Goal: Answer question/provide support: Share knowledge or assist other users

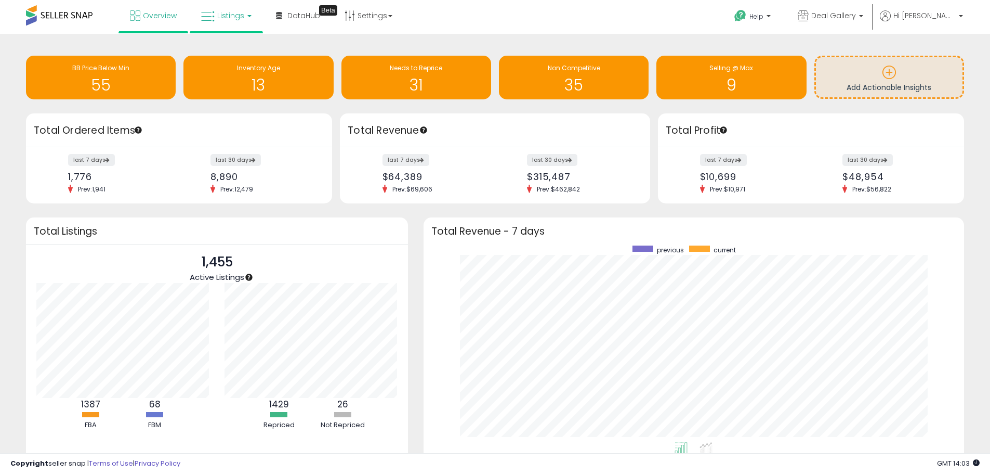
click at [237, 14] on span "Listings" at bounding box center [230, 15] width 27 height 10
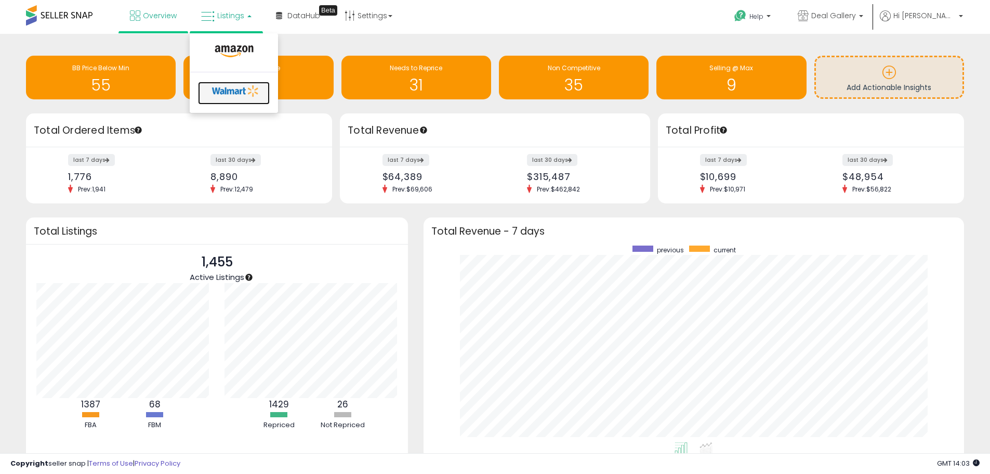
click at [238, 88] on icon at bounding box center [235, 91] width 55 height 16
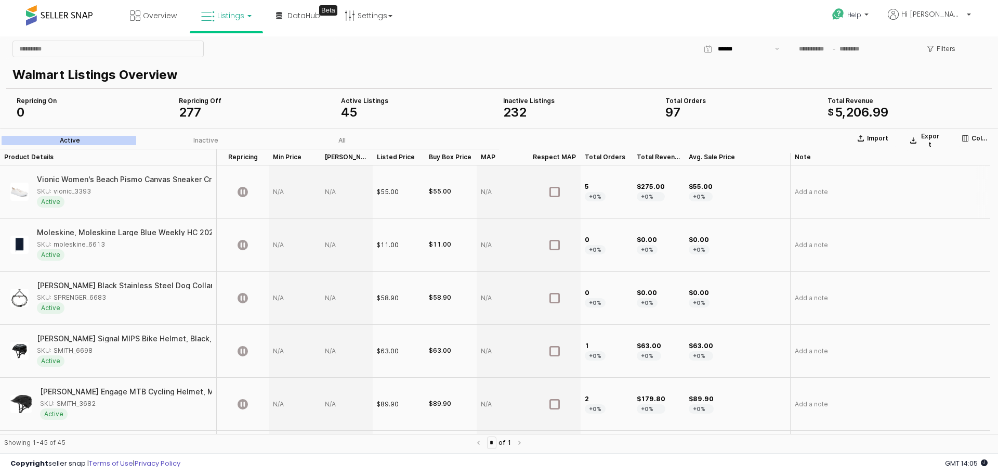
click at [279, 189] on div "App Frame" at bounding box center [295, 191] width 52 height 53
click at [871, 22] on p "Help" at bounding box center [852, 15] width 40 height 11
click at [630, 60] on div "Walmart Listings Overview" at bounding box center [499, 73] width 986 height 29
click at [871, 20] on p "Help" at bounding box center [852, 15] width 40 height 11
click at [861, 16] on span "Help" at bounding box center [854, 14] width 14 height 9
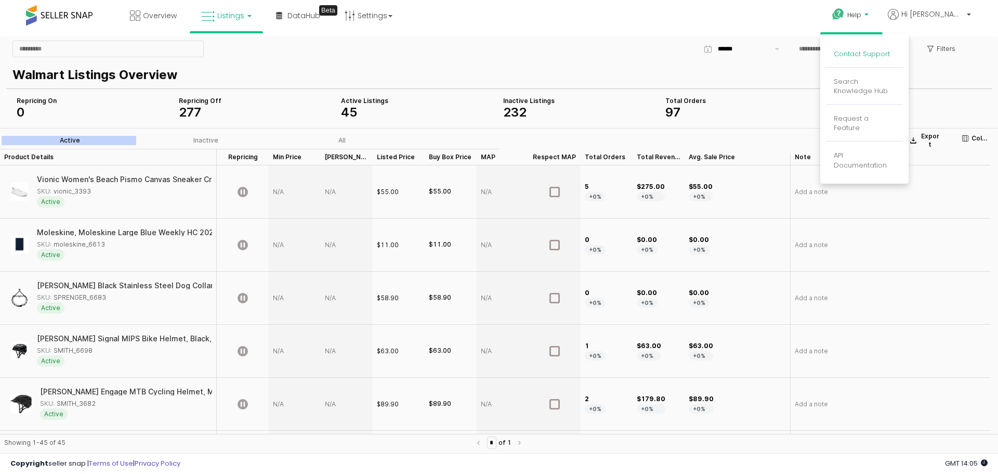
click at [880, 56] on link "Contact Support" at bounding box center [862, 54] width 56 height 10
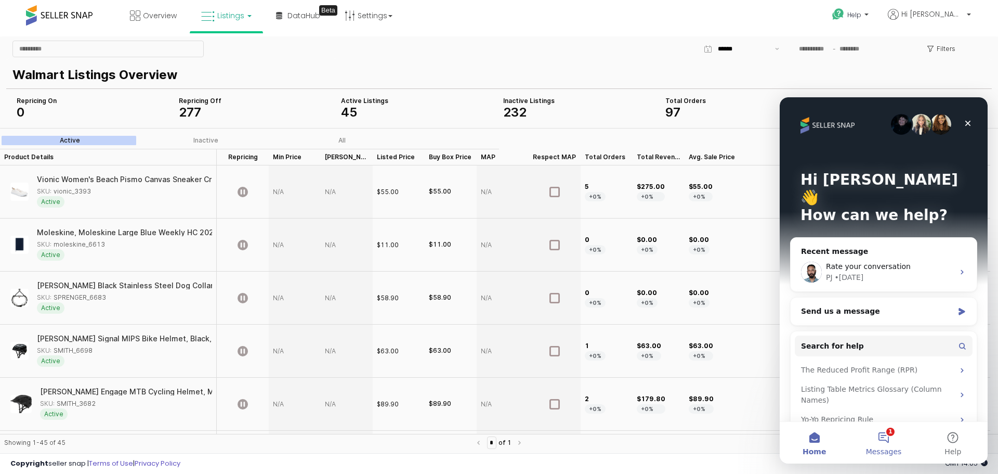
click at [885, 438] on button "1 Messages" at bounding box center [883, 443] width 69 height 42
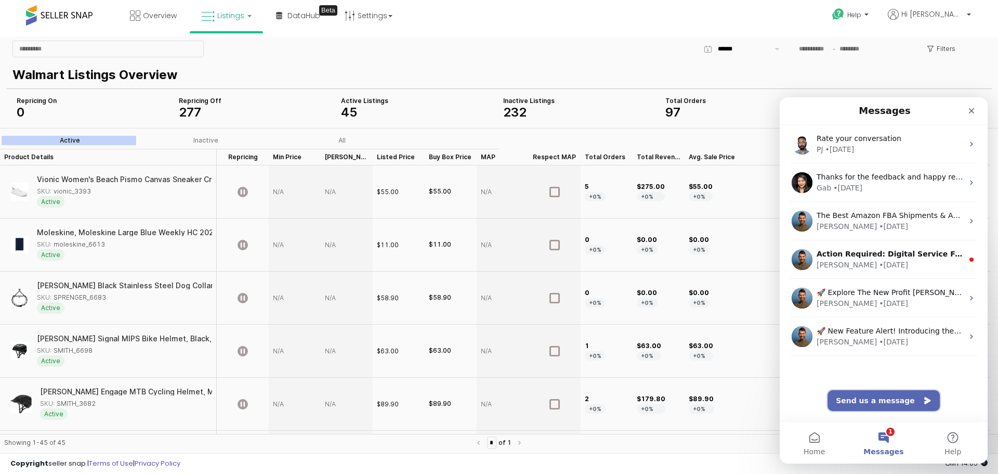
click at [866, 399] on button "Send us a message" at bounding box center [884, 400] width 112 height 21
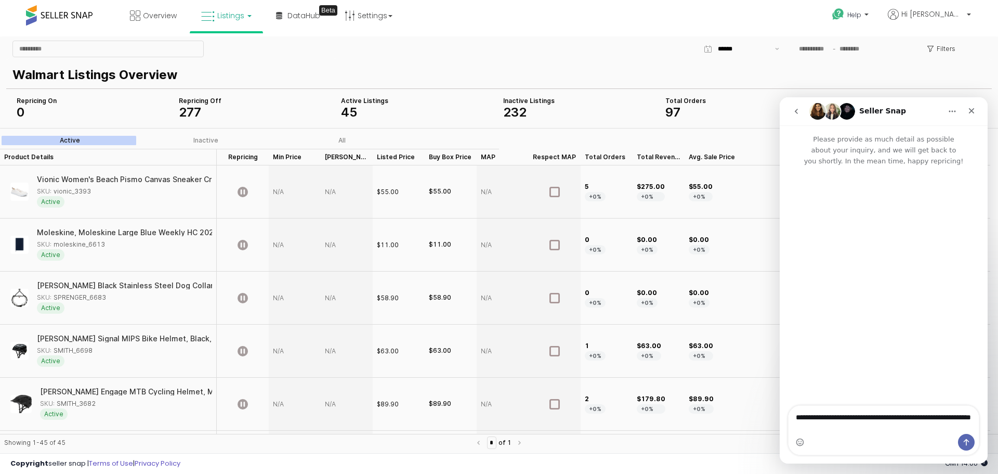
type textarea "**********"
click at [967, 442] on icon "Send a message…" at bounding box center [966, 442] width 8 height 8
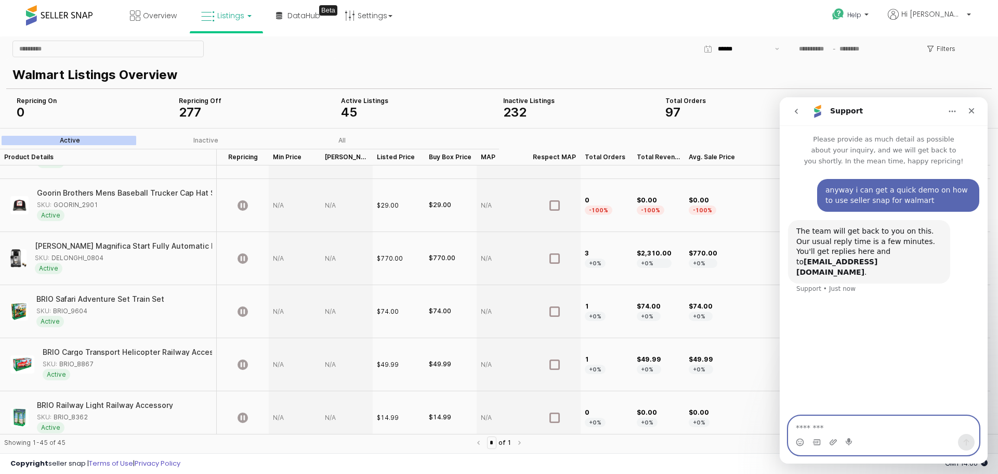
scroll to position [728, 0]
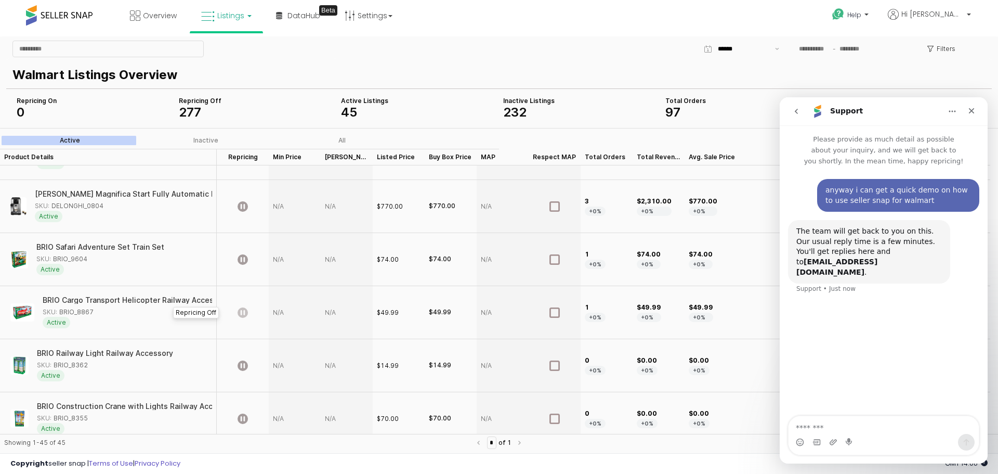
click at [242, 315] on icon "App Frame" at bounding box center [243, 312] width 10 height 10
click at [243, 314] on icon "App Frame" at bounding box center [243, 312] width 10 height 10
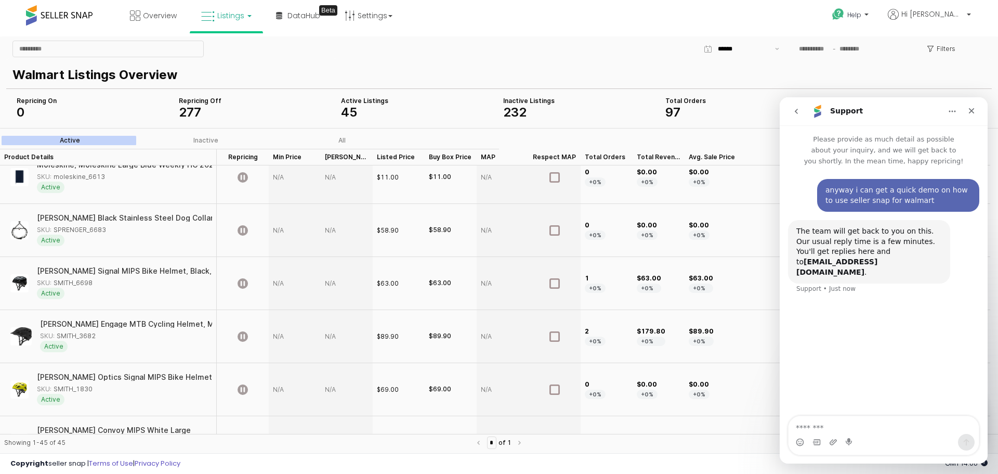
scroll to position [0, 0]
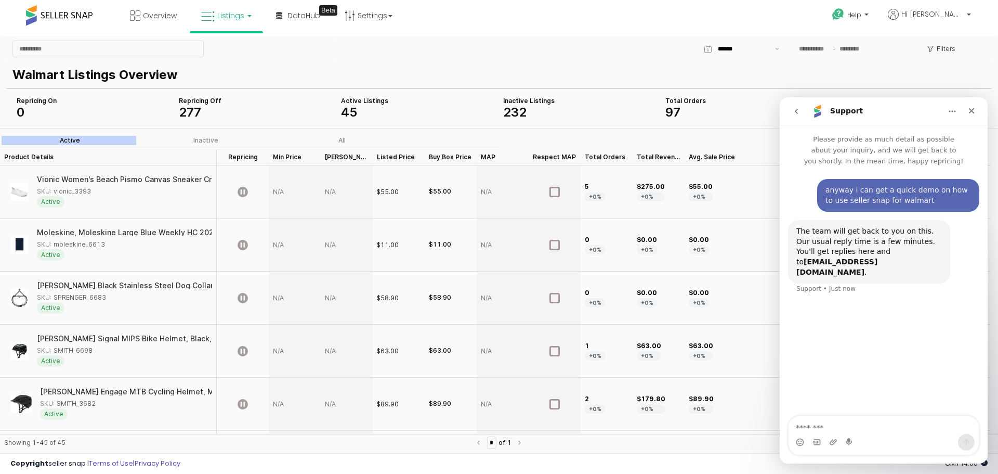
click at [275, 190] on div "App Frame" at bounding box center [295, 191] width 52 height 53
click at [278, 244] on div "App Frame" at bounding box center [295, 244] width 52 height 53
click at [344, 140] on div "All" at bounding box center [341, 140] width 7 height 7
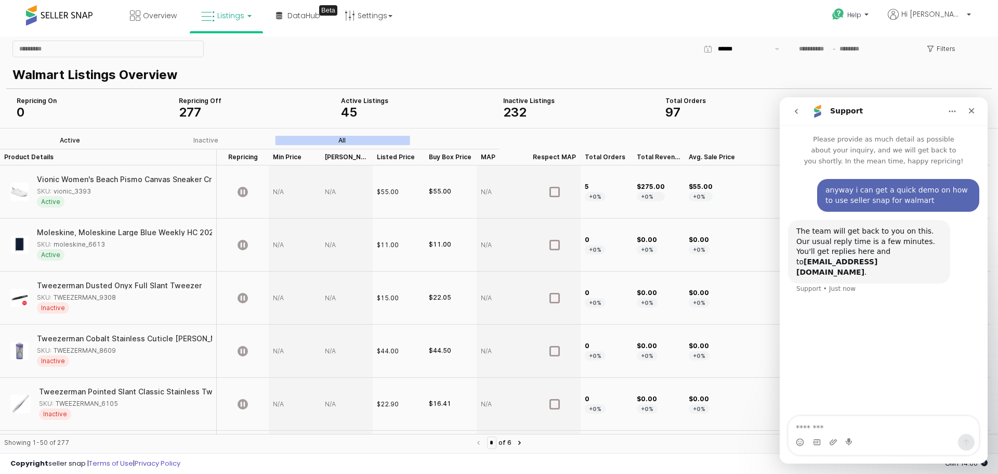
click at [58, 140] on label "Active" at bounding box center [70, 140] width 136 height 9
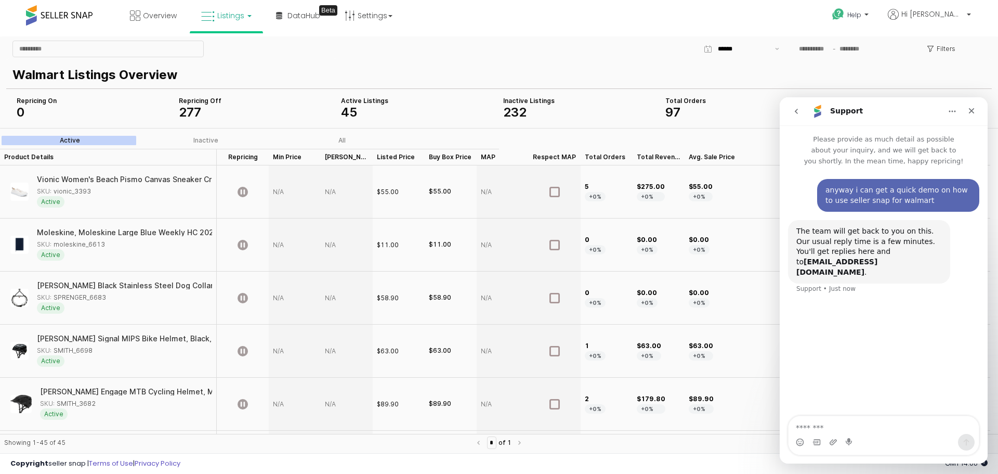
click at [794, 112] on icon "go back" at bounding box center [796, 111] width 8 height 8
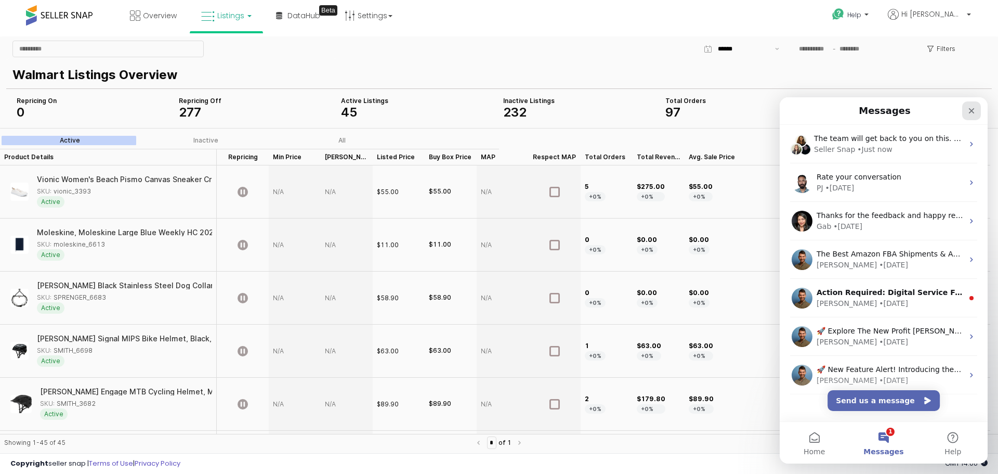
click at [970, 111] on icon "Close" at bounding box center [972, 111] width 8 height 8
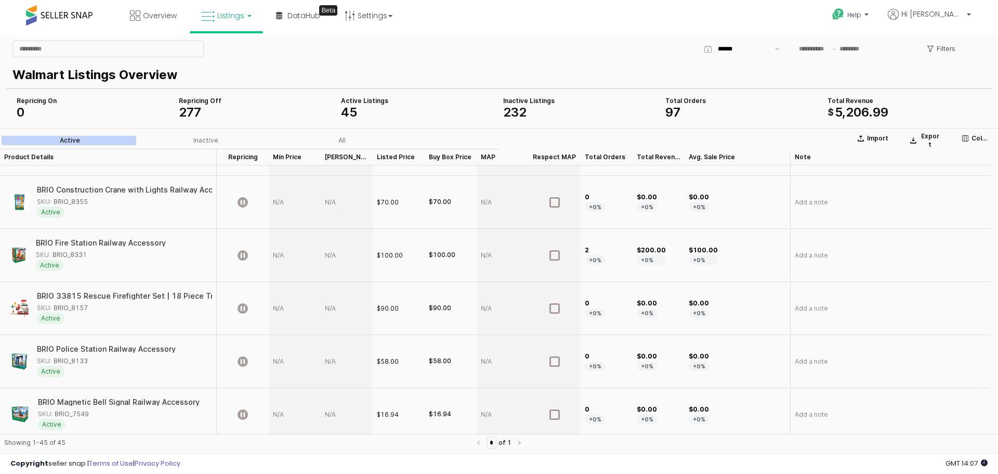
scroll to position [1040, 0]
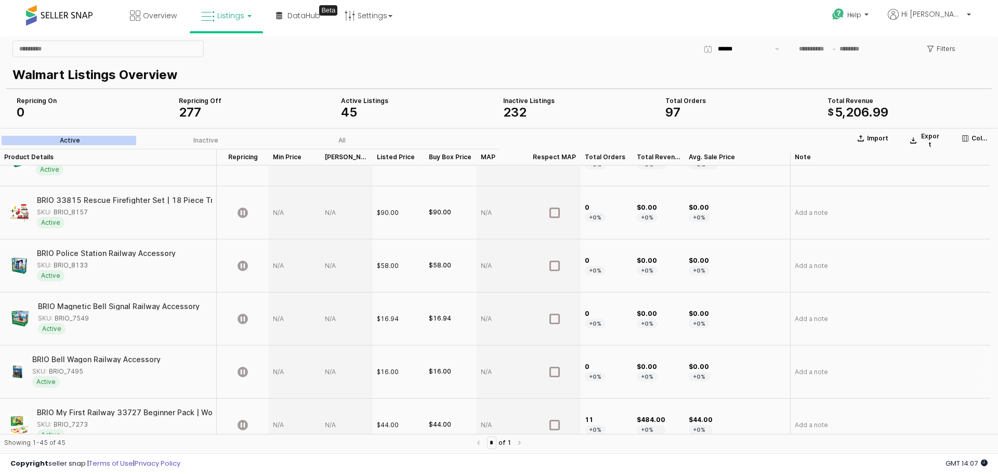
click at [283, 365] on div "App Frame" at bounding box center [295, 371] width 52 height 53
click at [278, 373] on div "App Frame" at bounding box center [295, 371] width 52 height 53
click at [279, 373] on div "App Frame" at bounding box center [295, 371] width 52 height 53
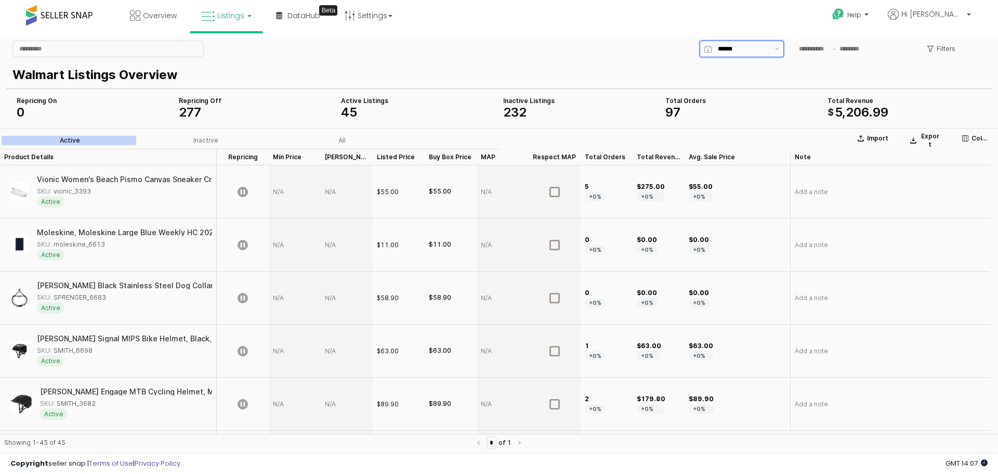
click at [712, 48] on div "App Frame" at bounding box center [741, 49] width 59 height 16
click at [665, 58] on div "Filters" at bounding box center [662, 48] width 655 height 21
click at [873, 136] on p "Import" at bounding box center [877, 138] width 21 height 8
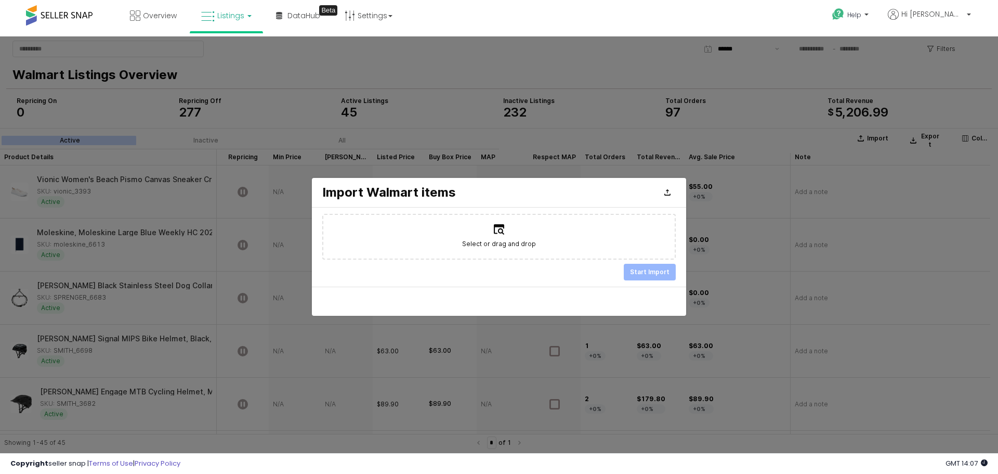
click at [622, 143] on div at bounding box center [499, 246] width 998 height 420
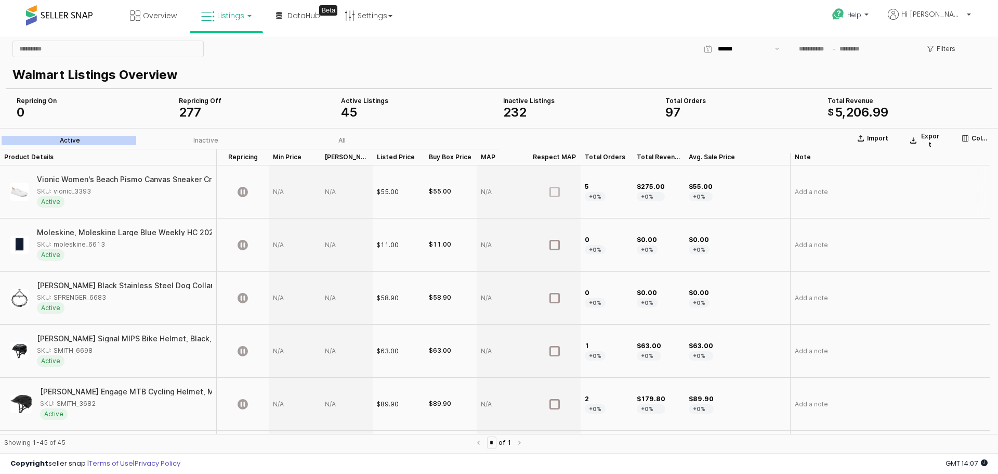
click at [551, 192] on icon "App Frame" at bounding box center [555, 192] width 10 height 10
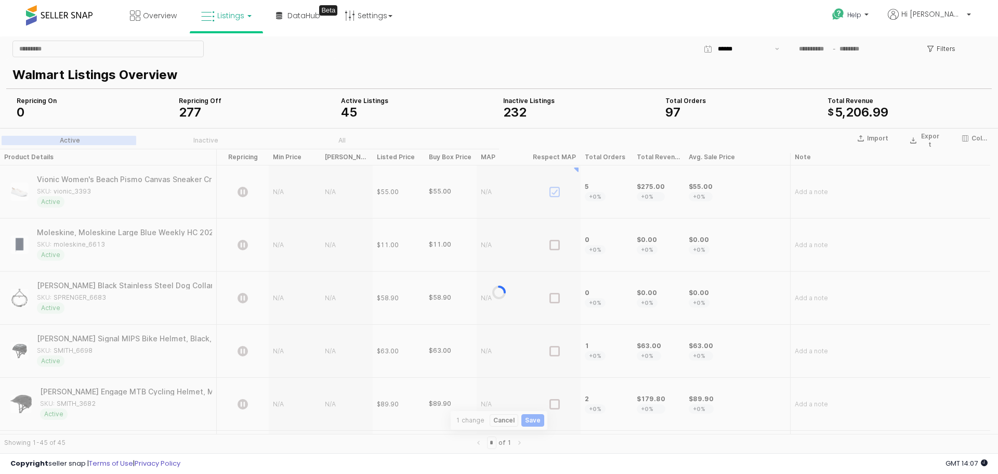
click at [556, 193] on div "App Frame" at bounding box center [499, 292] width 998 height 329
click at [554, 193] on icon "App Frame" at bounding box center [555, 191] width 6 height 5
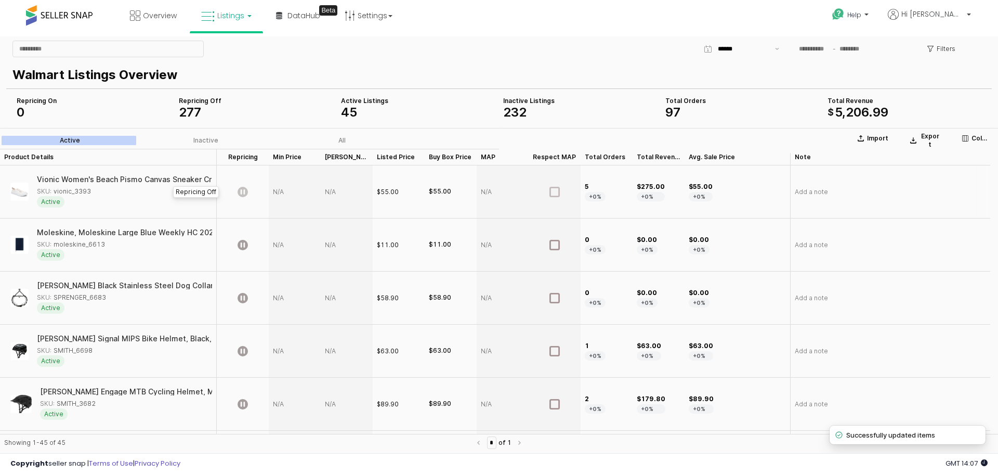
click at [244, 194] on icon "App Frame" at bounding box center [243, 192] width 10 height 10
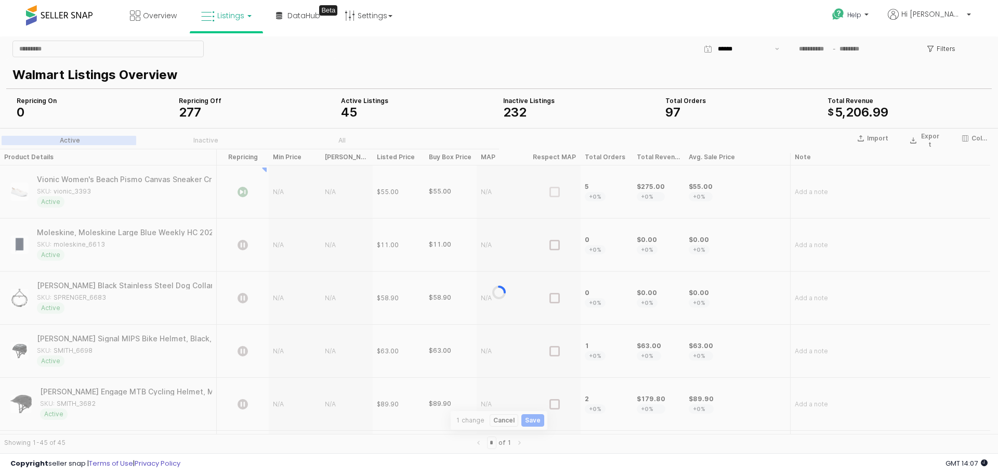
click at [283, 190] on div "App Frame" at bounding box center [499, 292] width 998 height 329
click at [281, 190] on div "App Frame" at bounding box center [499, 292] width 998 height 329
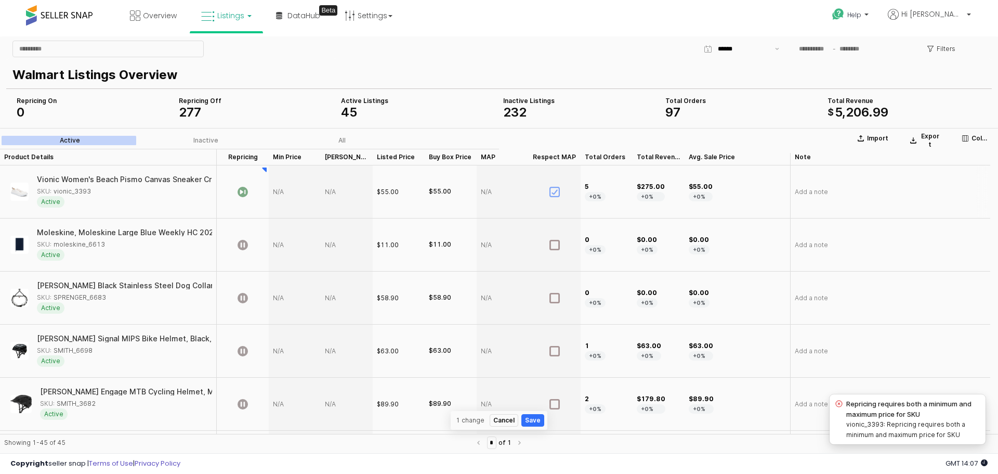
click at [279, 193] on div "App Frame" at bounding box center [295, 191] width 52 height 53
click at [277, 191] on div "App Frame" at bounding box center [295, 191] width 52 height 53
click at [242, 193] on icon "App Frame" at bounding box center [243, 192] width 10 height 10
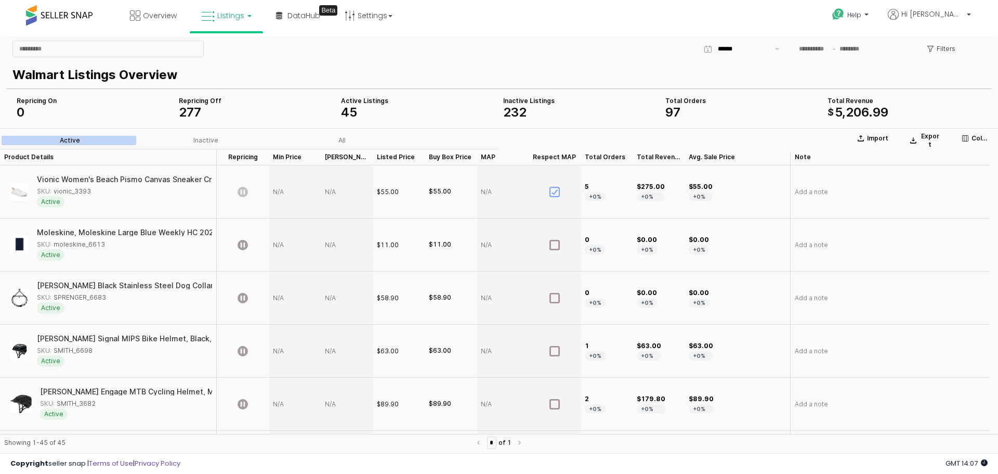
click at [279, 195] on div "App Frame" at bounding box center [295, 191] width 52 height 53
click at [280, 193] on div "App Frame" at bounding box center [295, 191] width 52 height 53
click at [281, 192] on div "App Frame" at bounding box center [295, 191] width 52 height 53
drag, startPoint x: 293, startPoint y: 72, endPoint x: 291, endPoint y: 81, distance: 9.1
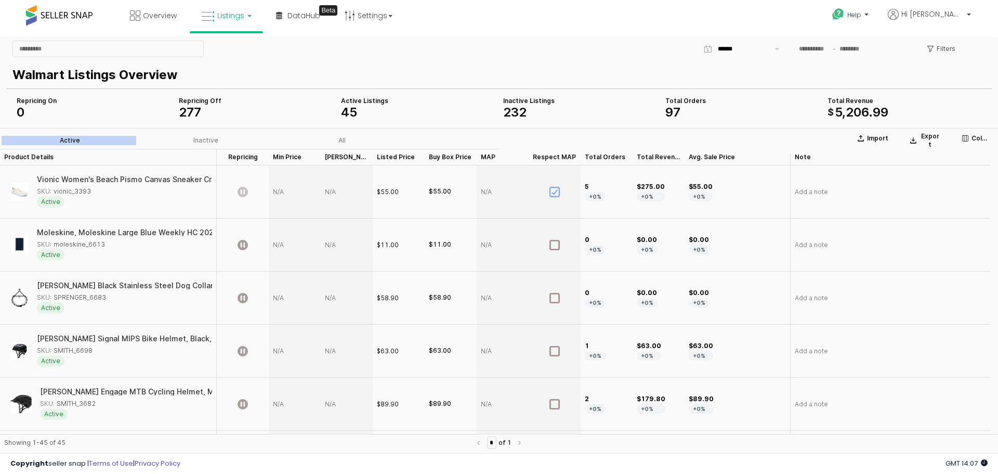
click at [292, 80] on p "Walmart Listings Overview" at bounding box center [496, 75] width 969 height 19
click at [106, 56] on input "App Frame" at bounding box center [108, 49] width 190 height 16
type input "*"
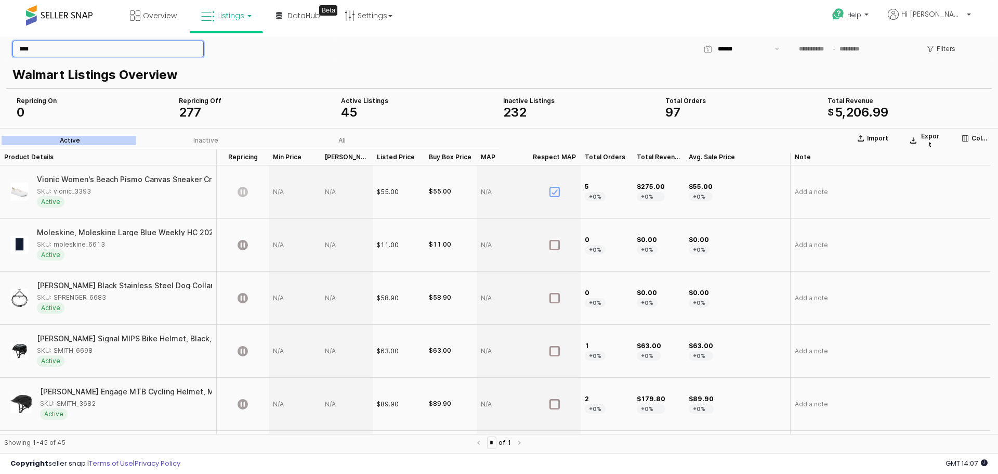
type input "****"
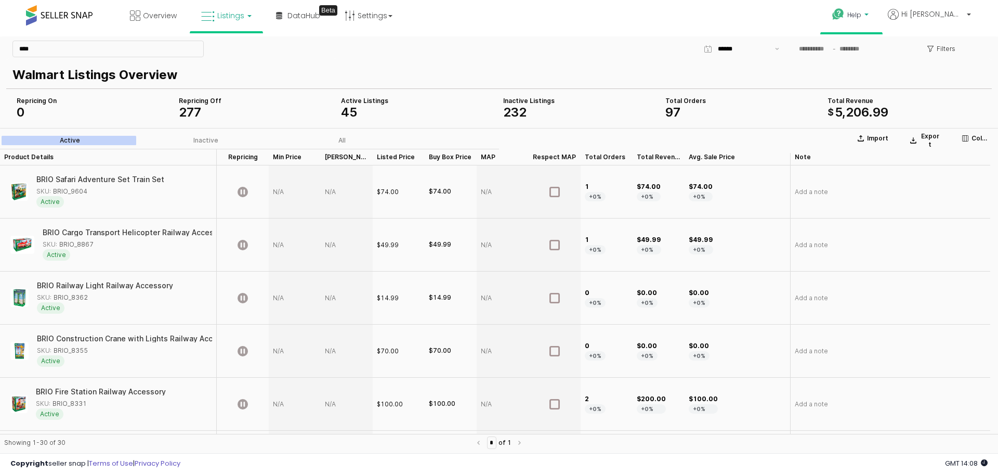
click at [871, 20] on p "Help" at bounding box center [852, 15] width 40 height 11
click at [887, 53] on link "Contact Support" at bounding box center [862, 54] width 56 height 10
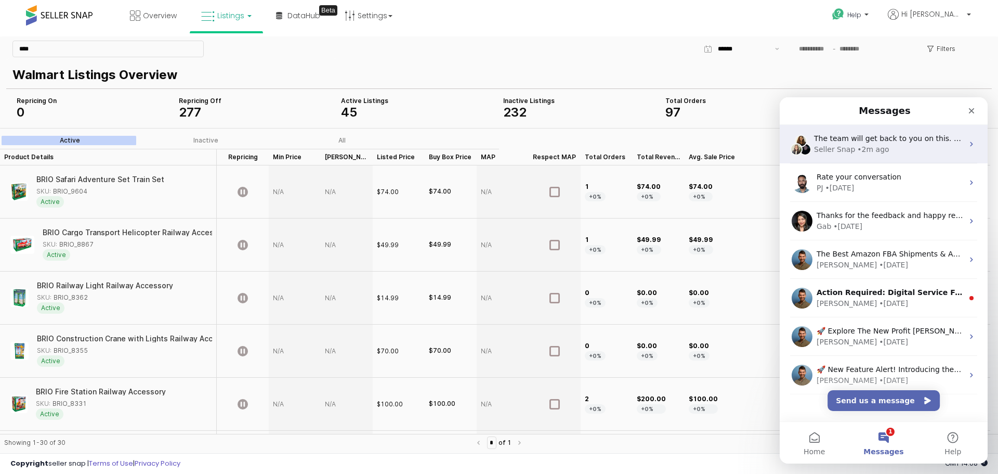
click at [870, 152] on div "• 2m ago" at bounding box center [873, 149] width 32 height 11
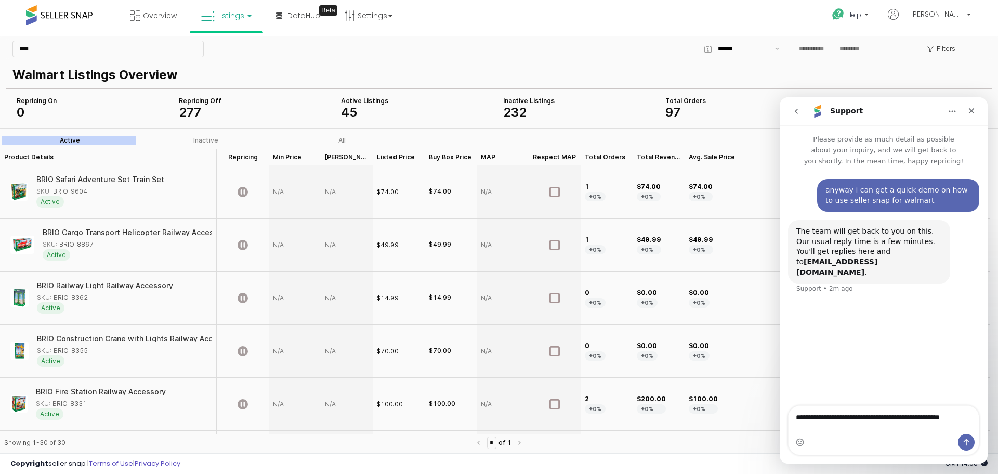
type textarea "**********"
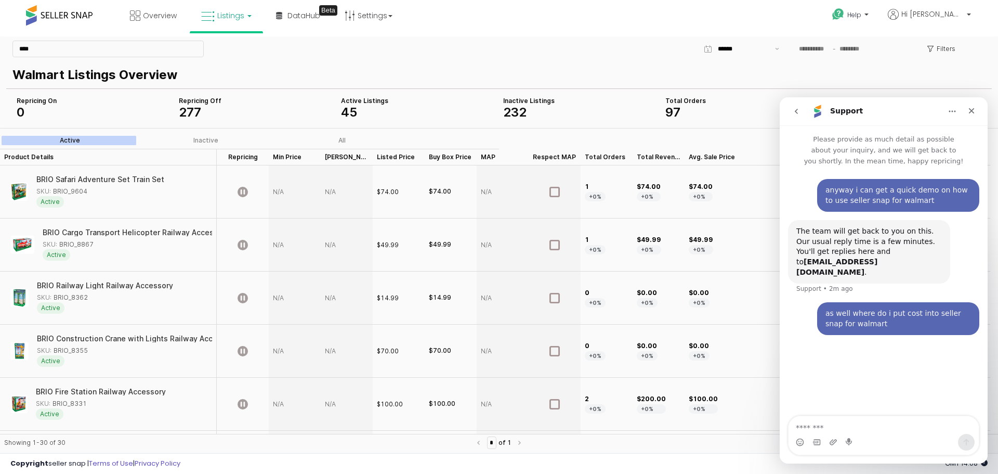
click at [795, 108] on icon "go back" at bounding box center [796, 111] width 8 height 8
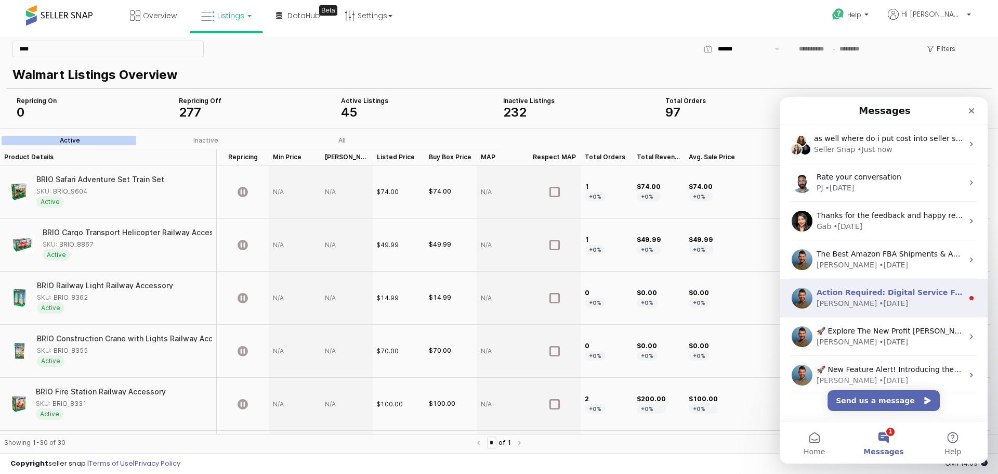
click at [914, 306] on div "[PERSON_NAME] • [DATE]" at bounding box center [890, 303] width 147 height 11
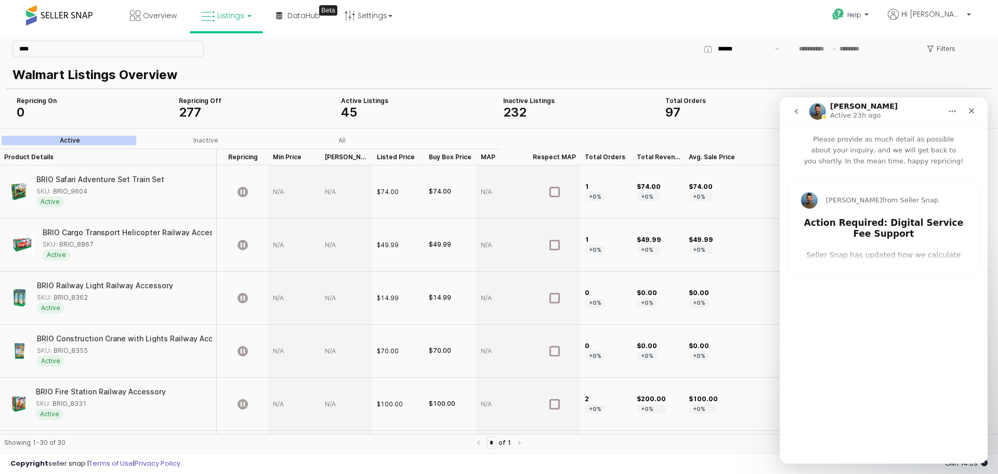
click at [799, 109] on icon "go back" at bounding box center [796, 111] width 8 height 8
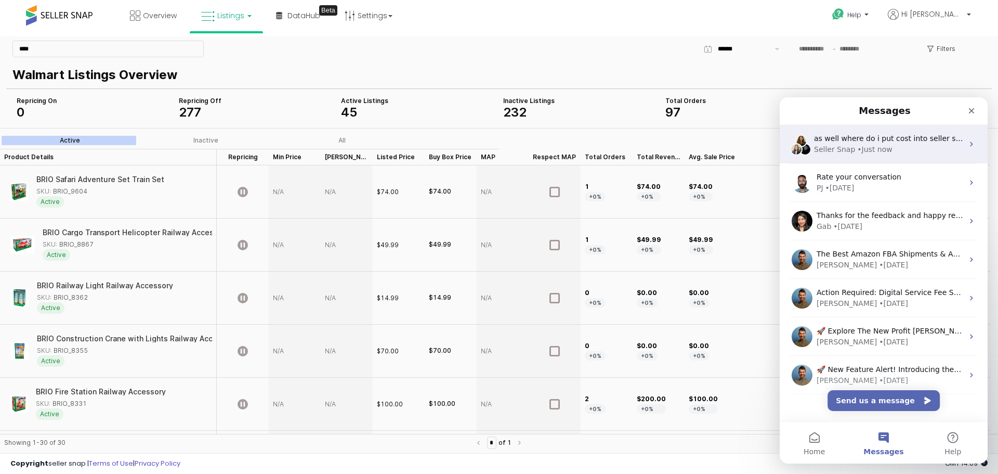
click at [884, 148] on div "• Just now" at bounding box center [874, 149] width 35 height 11
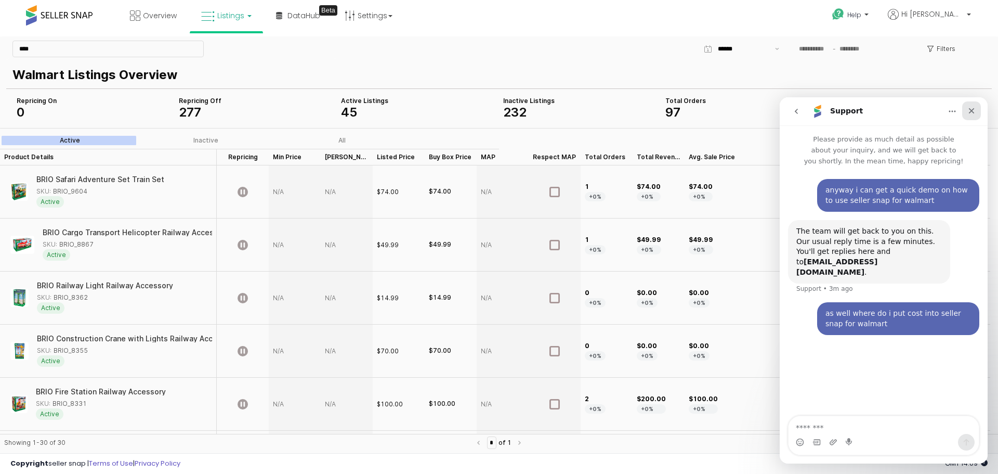
click at [972, 116] on div "Close" at bounding box center [971, 110] width 19 height 19
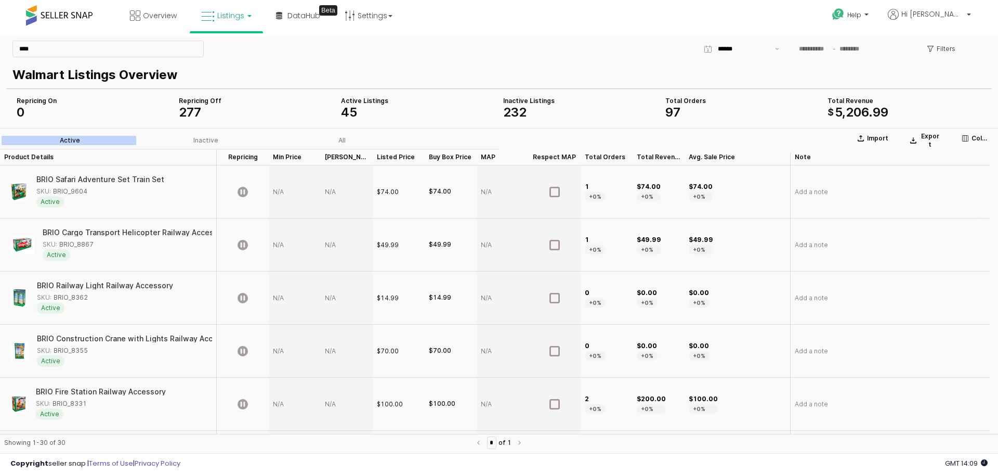
click at [490, 190] on div "App Frame" at bounding box center [503, 191] width 52 height 53
click at [510, 48] on div "Filters" at bounding box center [662, 48] width 655 height 21
click at [283, 190] on div "App Frame" at bounding box center [295, 191] width 52 height 53
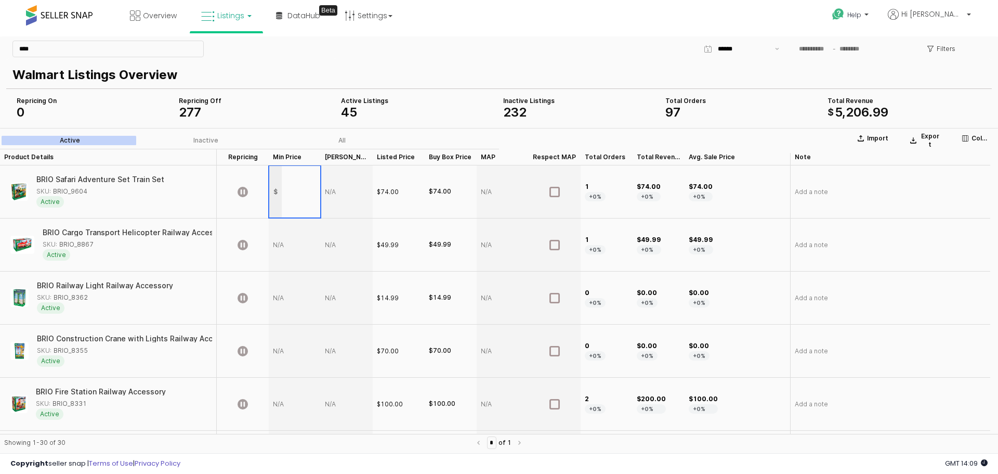
click at [312, 64] on div "Walmart Listings Overview" at bounding box center [496, 74] width 969 height 23
click at [243, 193] on icon "App Frame" at bounding box center [243, 192] width 10 height 10
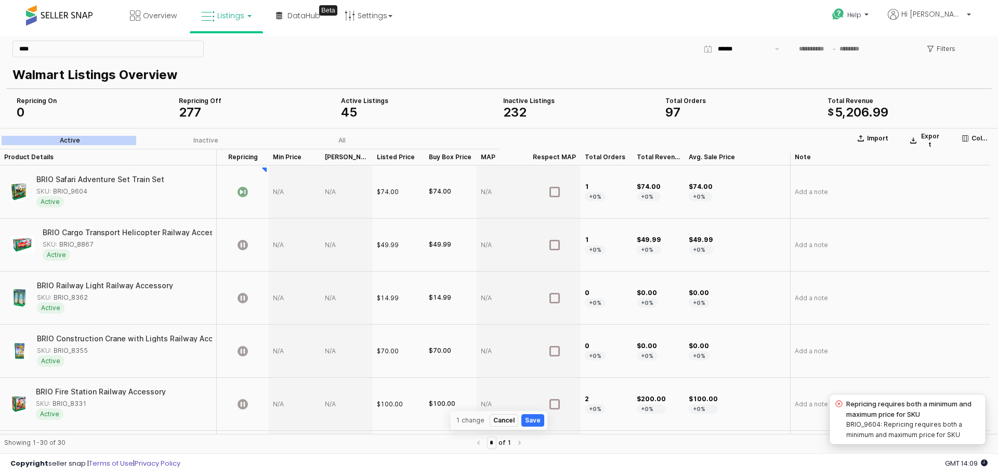
click at [247, 194] on icon "App Frame" at bounding box center [243, 192] width 10 height 10
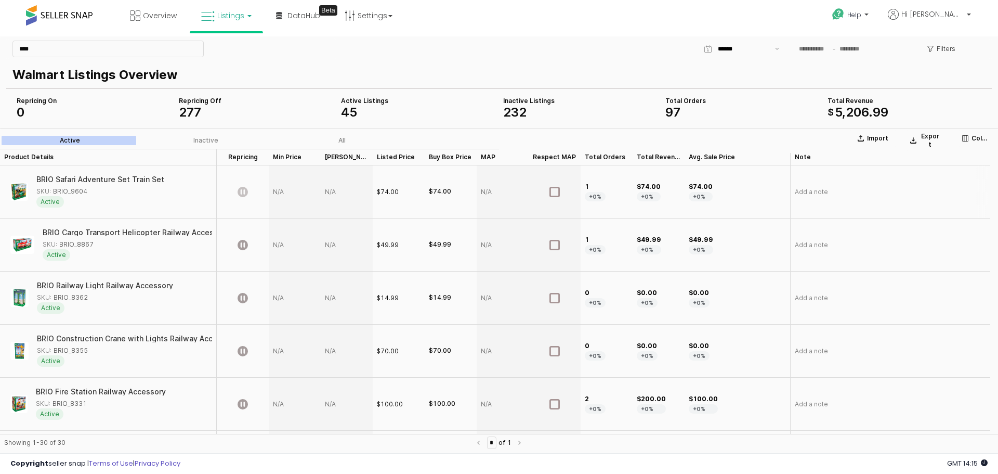
click at [241, 195] on icon "App Frame" at bounding box center [243, 192] width 10 height 10
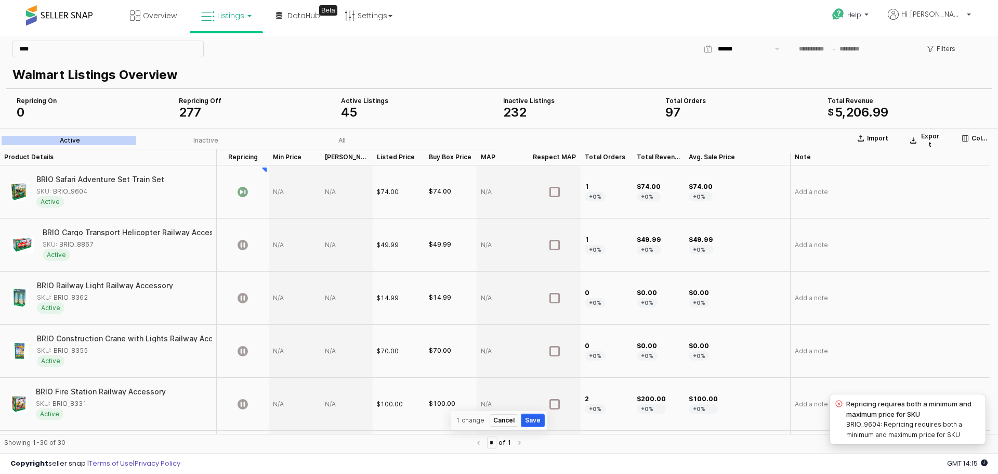
click at [533, 421] on button "Save" at bounding box center [532, 420] width 23 height 12
click at [243, 190] on icon "App Frame" at bounding box center [243, 192] width 10 height 10
click at [861, 11] on span "Help" at bounding box center [854, 14] width 14 height 9
click at [873, 59] on li "Contact Support" at bounding box center [864, 55] width 77 height 26
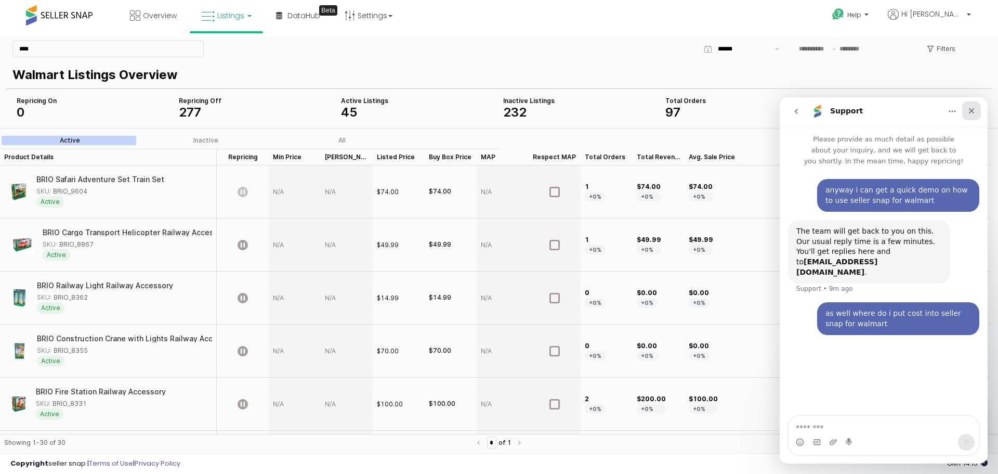
click at [972, 112] on icon "Close" at bounding box center [972, 111] width 6 height 6
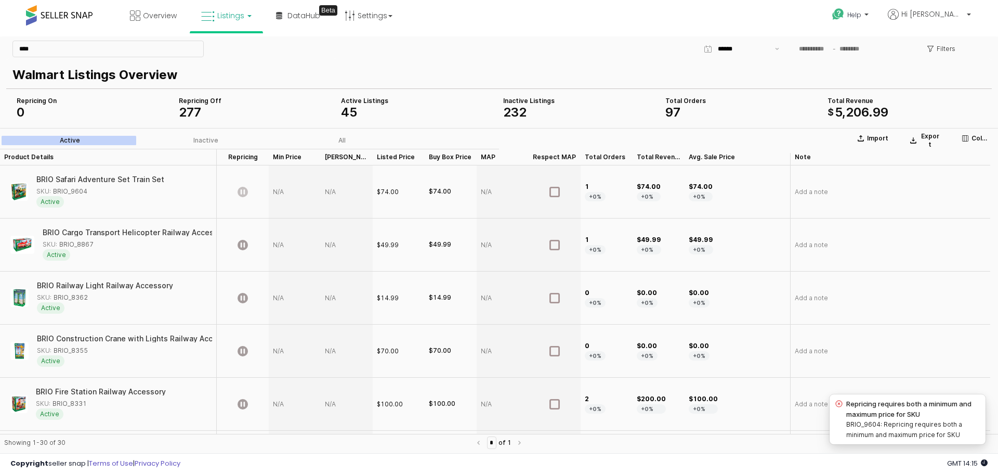
click at [586, 55] on div "Filters" at bounding box center [662, 48] width 655 height 21
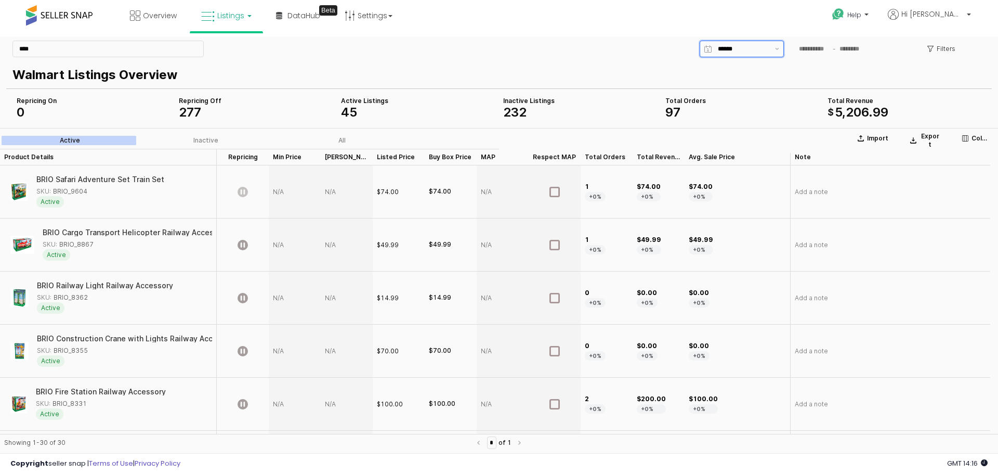
click at [730, 56] on div "App Frame" at bounding box center [741, 49] width 59 height 16
click at [820, 74] on p "Walmart Listings Overview" at bounding box center [496, 75] width 969 height 19
click at [944, 51] on p "Filters" at bounding box center [946, 49] width 19 height 8
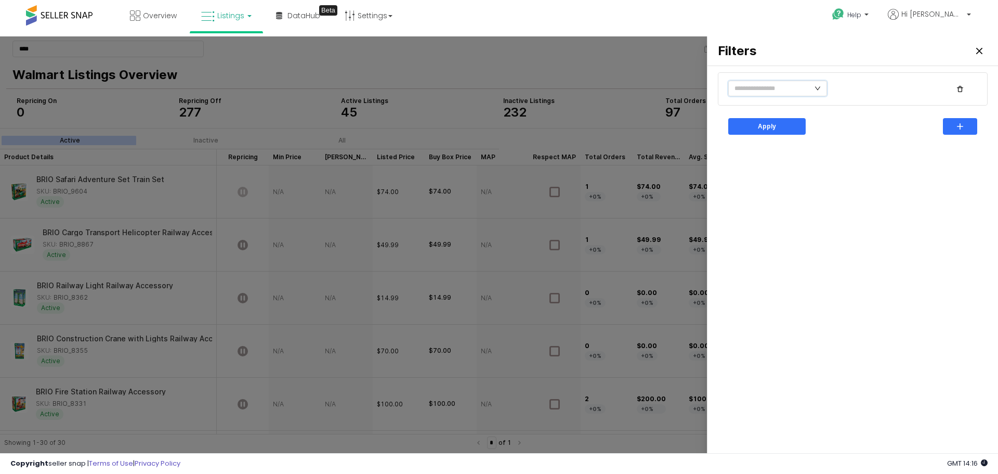
click at [815, 88] on icon "icon: down" at bounding box center [818, 88] width 6 height 6
click at [754, 153] on li "Price" at bounding box center [763, 148] width 70 height 17
click at [735, 304] on div "Apply" at bounding box center [853, 261] width 278 height 382
click at [978, 51] on icon "Close" at bounding box center [979, 51] width 6 height 6
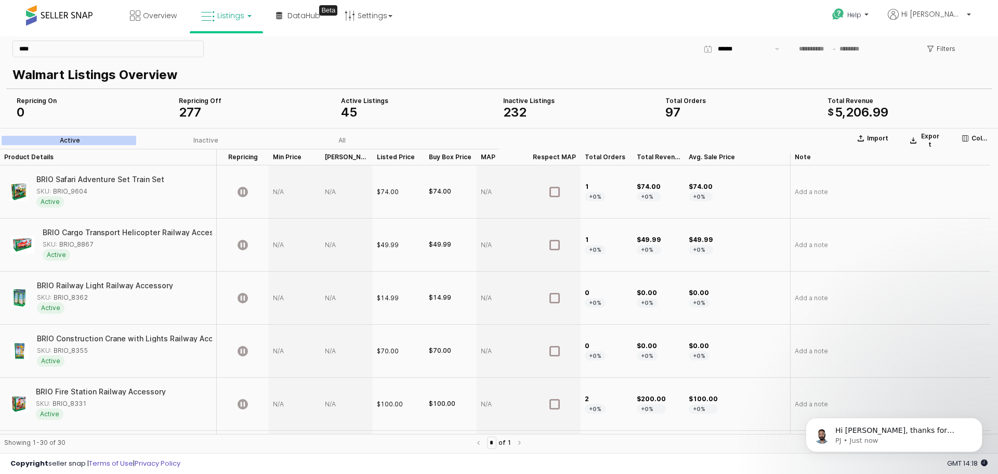
scroll to position [72, 0]
click at [977, 137] on p "Columns" at bounding box center [981, 138] width 18 height 8
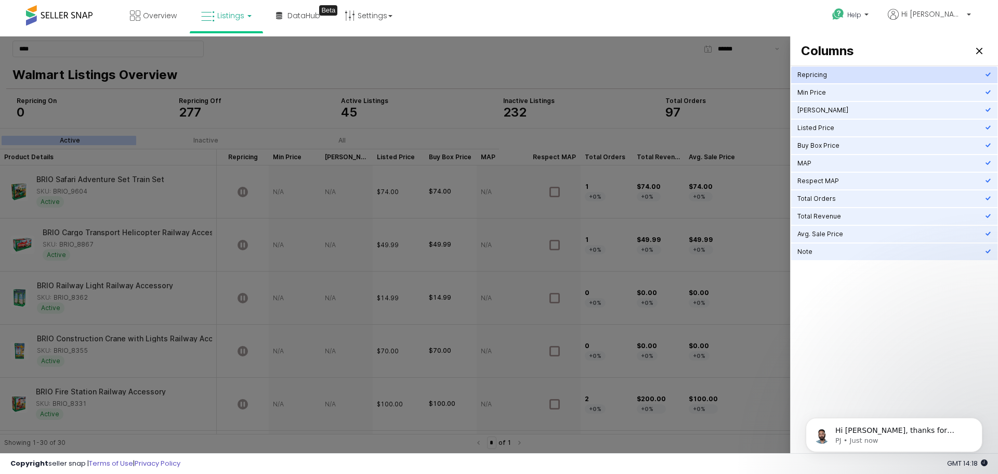
click at [823, 76] on div "Repricing" at bounding box center [892, 75] width 188 height 8
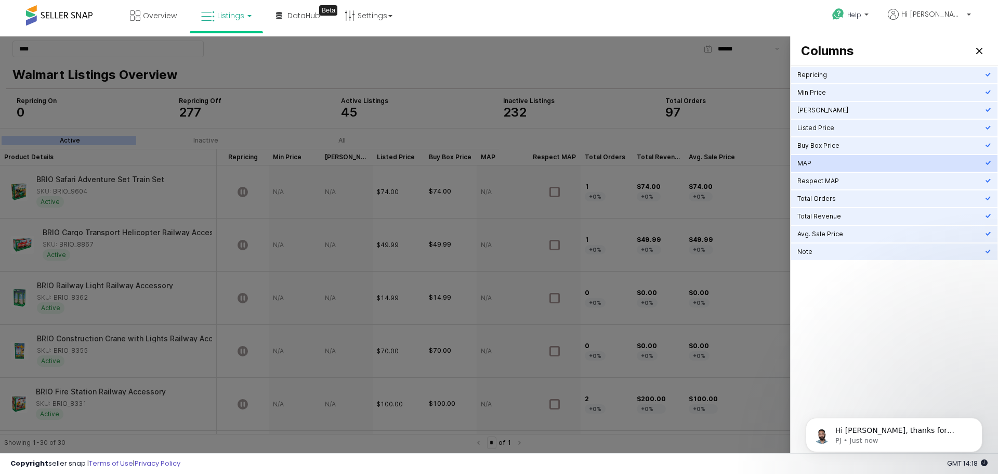
click at [829, 156] on div "MAP" at bounding box center [894, 163] width 206 height 17
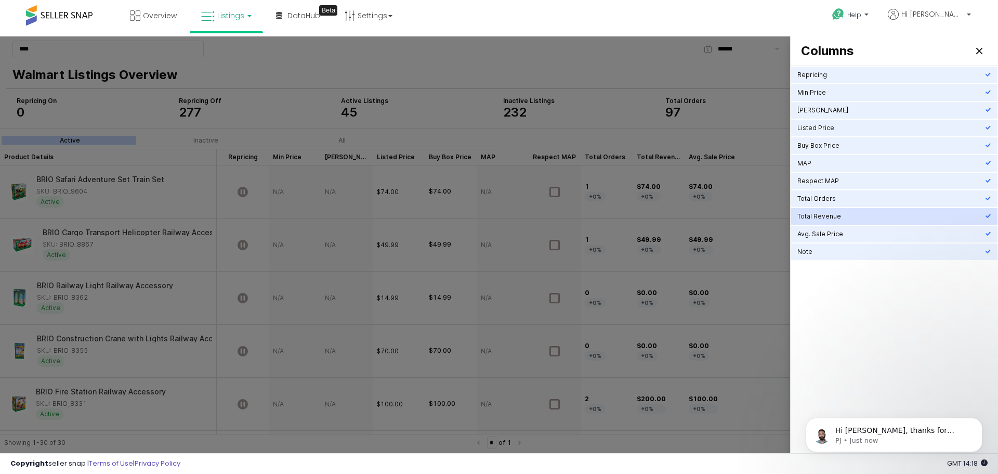
click at [837, 214] on div "Total Revenue" at bounding box center [892, 216] width 188 height 8
click at [974, 50] on div "Close" at bounding box center [980, 51] width 16 height 16
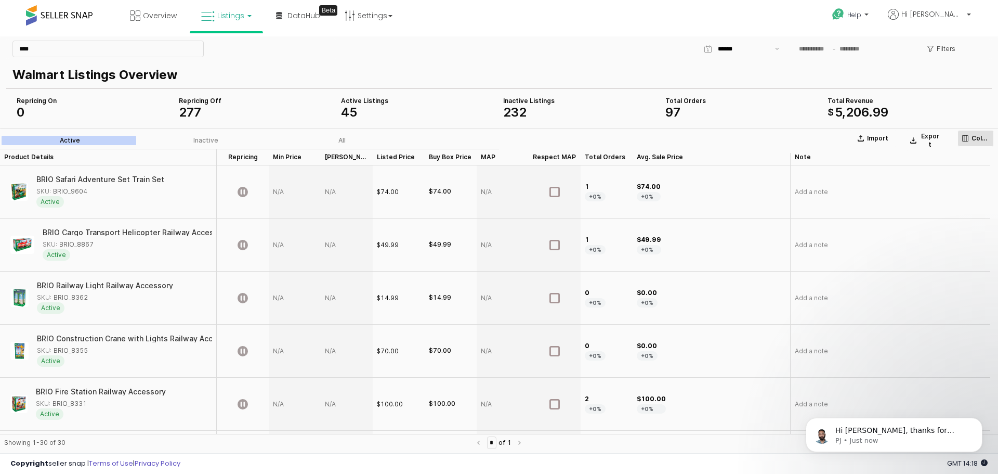
click at [968, 136] on icon "App Frame" at bounding box center [965, 138] width 6 height 6
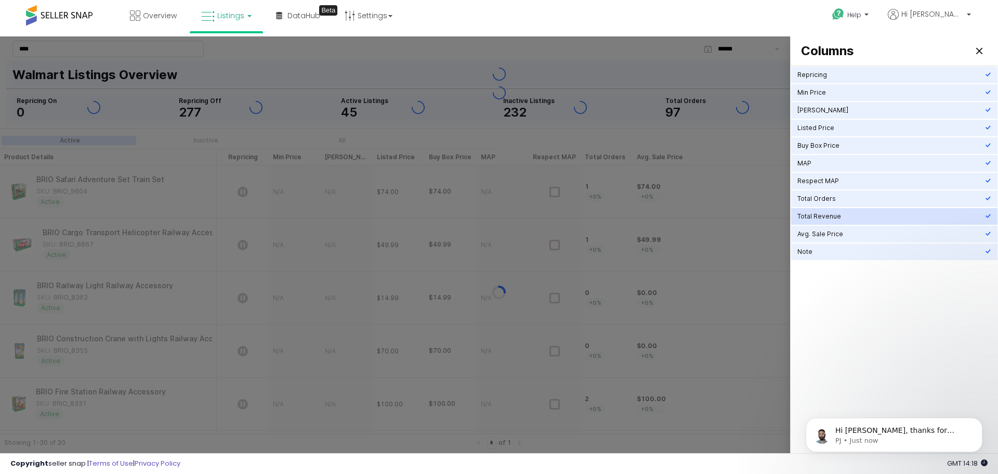
click at [861, 215] on div "Total Revenue" at bounding box center [892, 216] width 188 height 8
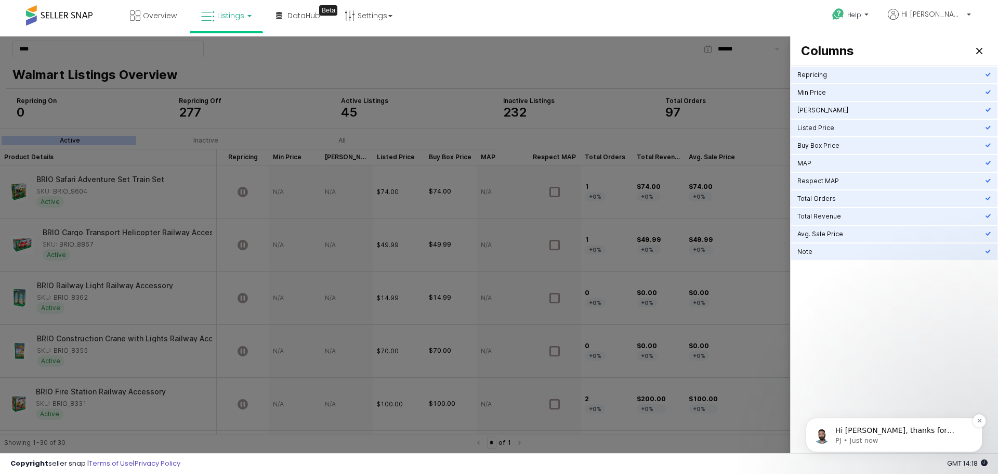
click at [873, 429] on p "Hi [PERSON_NAME], thanks for reaching out! Yes, we can definitely help you with…" at bounding box center [902, 430] width 134 height 10
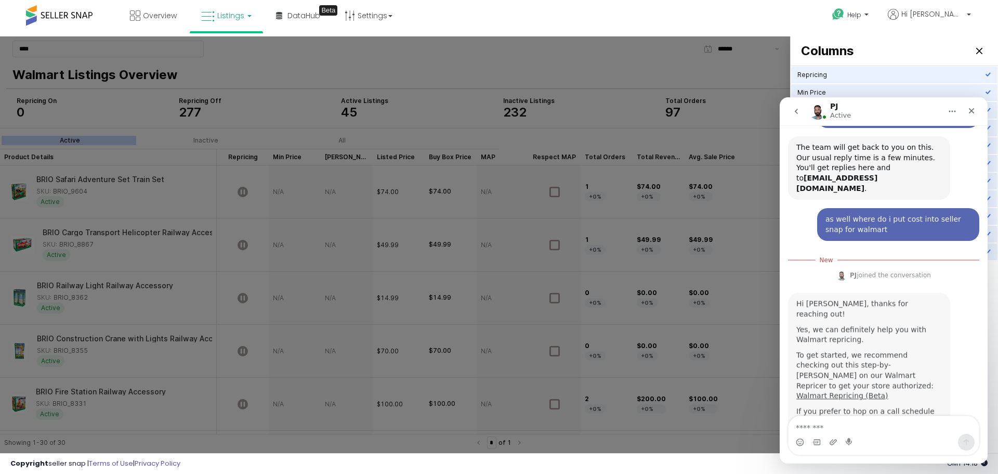
scroll to position [89, 0]
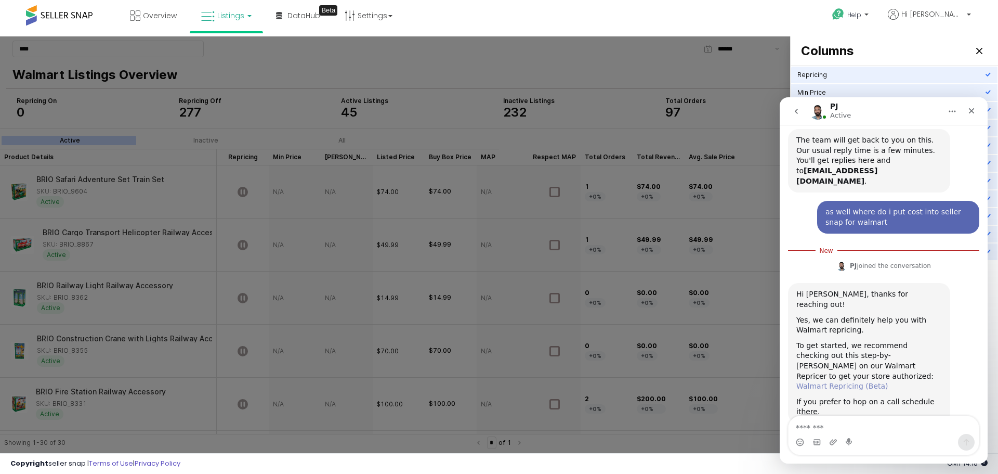
click at [855, 382] on link "Walmart Repricing (Beta)" at bounding box center [842, 386] width 92 height 8
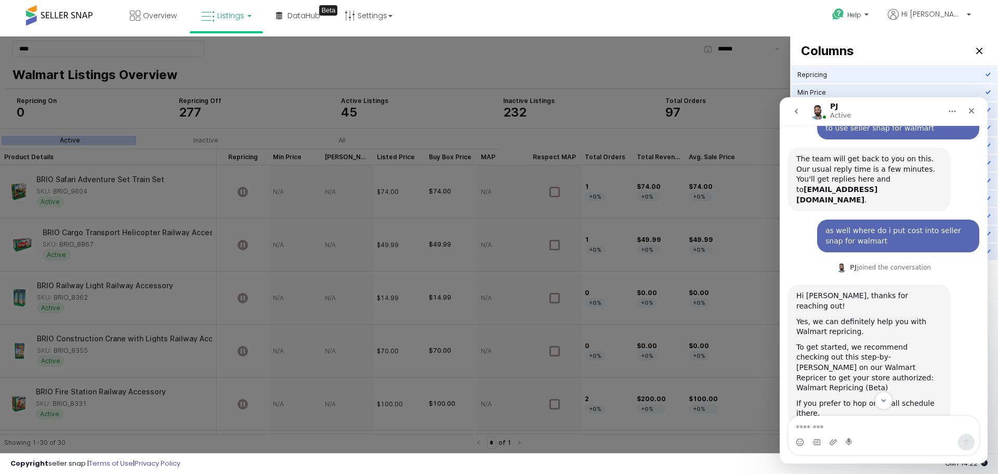
scroll to position [124, 0]
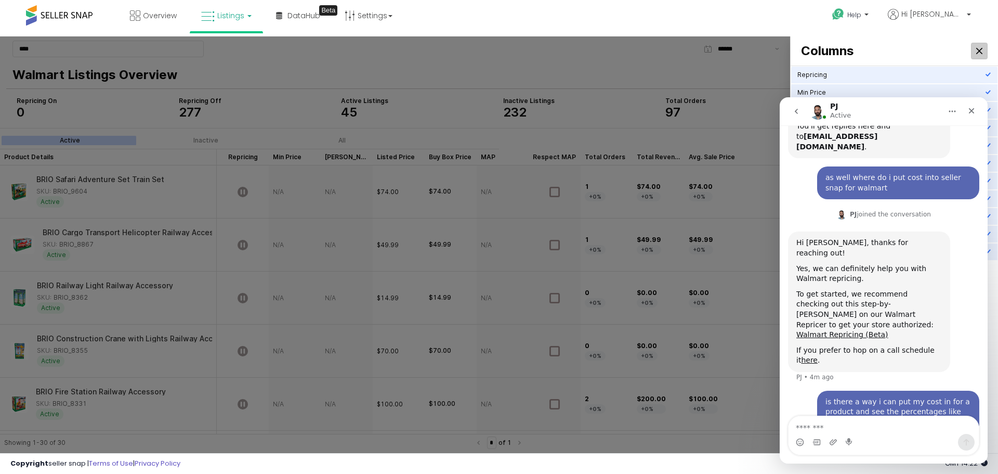
click at [979, 50] on icon "Close" at bounding box center [979, 51] width 6 height 6
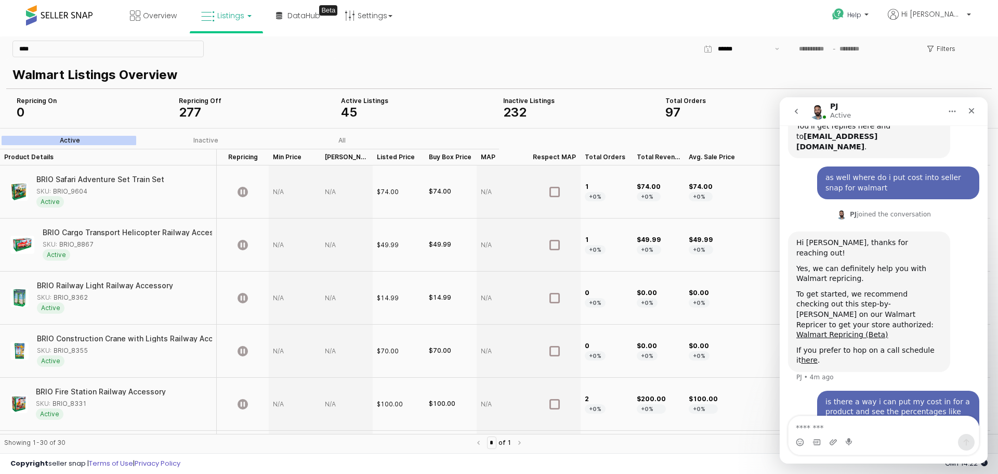
click at [609, 56] on div "Filters" at bounding box center [662, 48] width 655 height 21
click at [969, 115] on div "Close" at bounding box center [971, 110] width 19 height 19
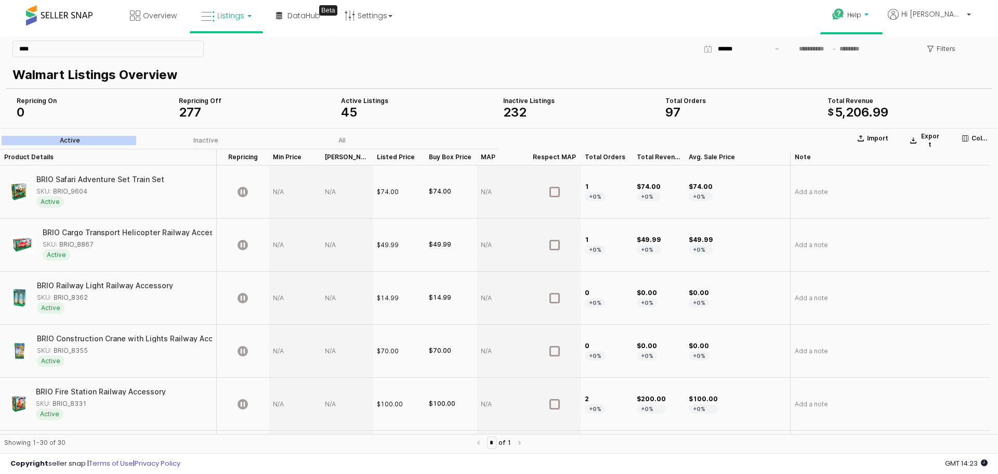
click at [871, 20] on p "Help" at bounding box center [852, 15] width 40 height 11
click at [890, 57] on link "Contact Support" at bounding box center [862, 54] width 56 height 10
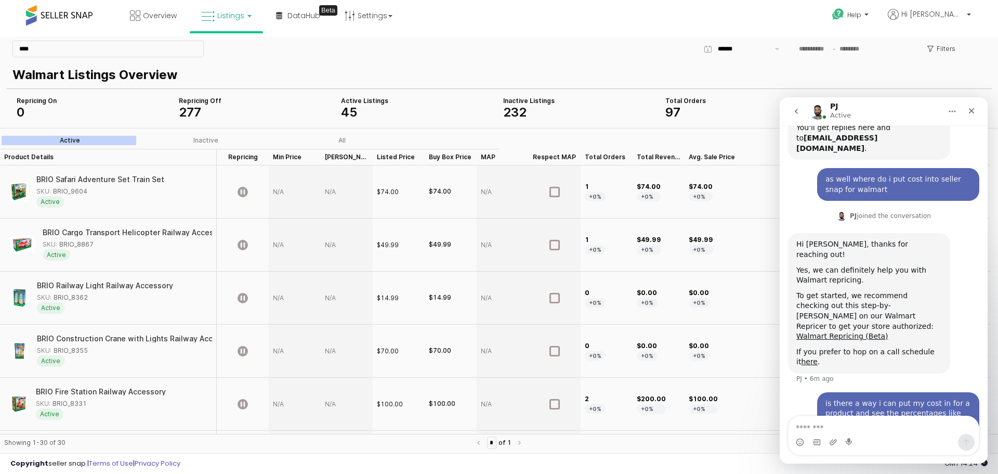
click at [795, 112] on icon "go back" at bounding box center [796, 111] width 3 height 5
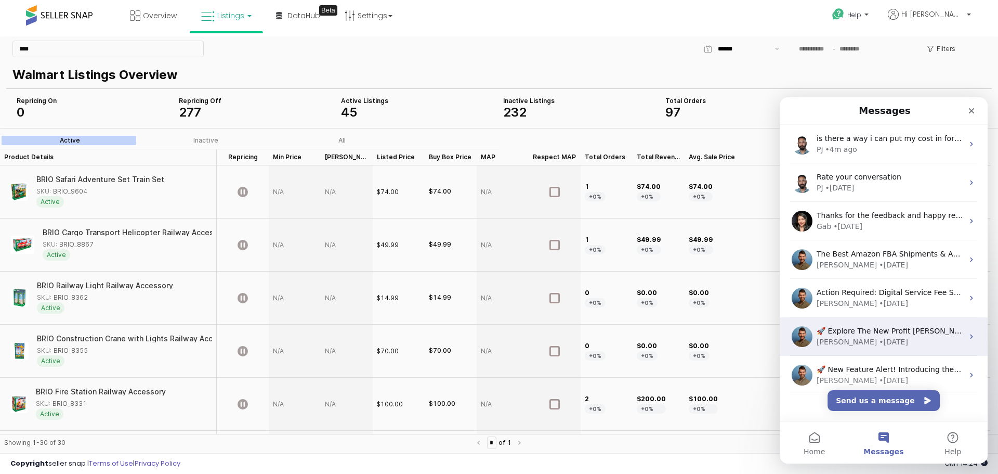
scroll to position [15, 0]
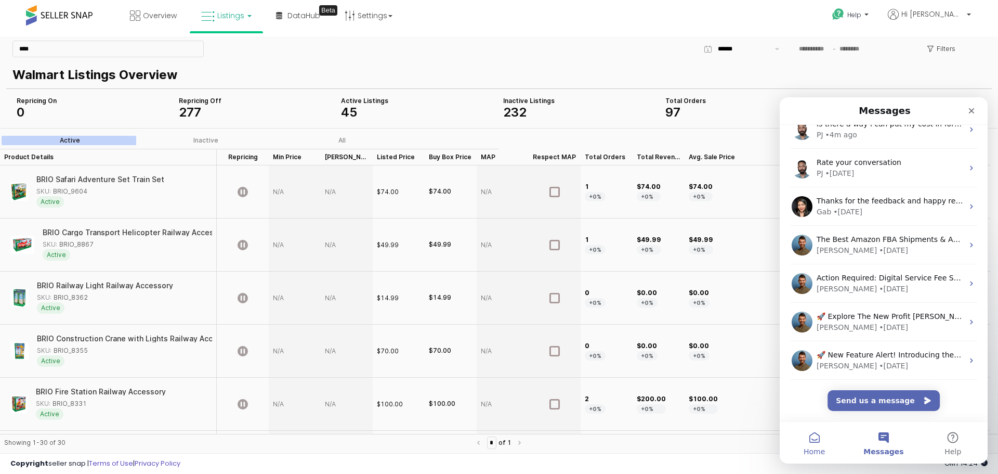
click at [818, 444] on button "Home" at bounding box center [814, 443] width 69 height 42
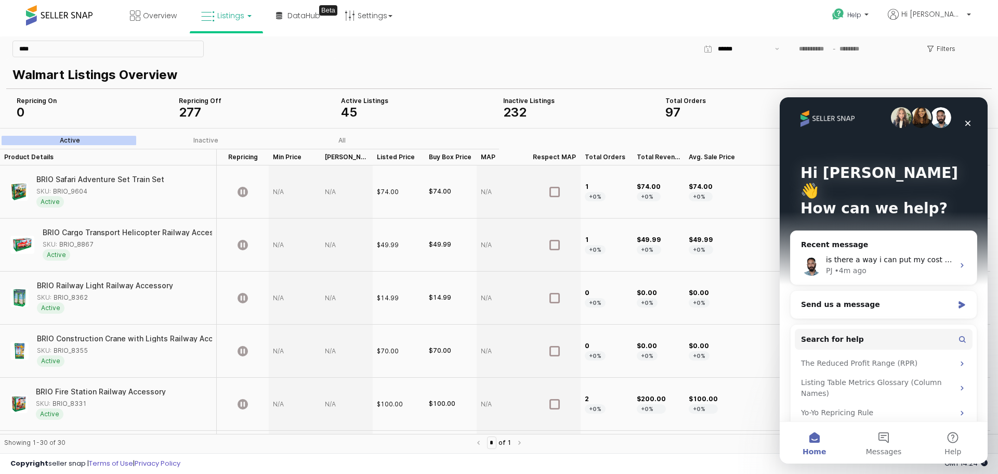
scroll to position [0, 0]
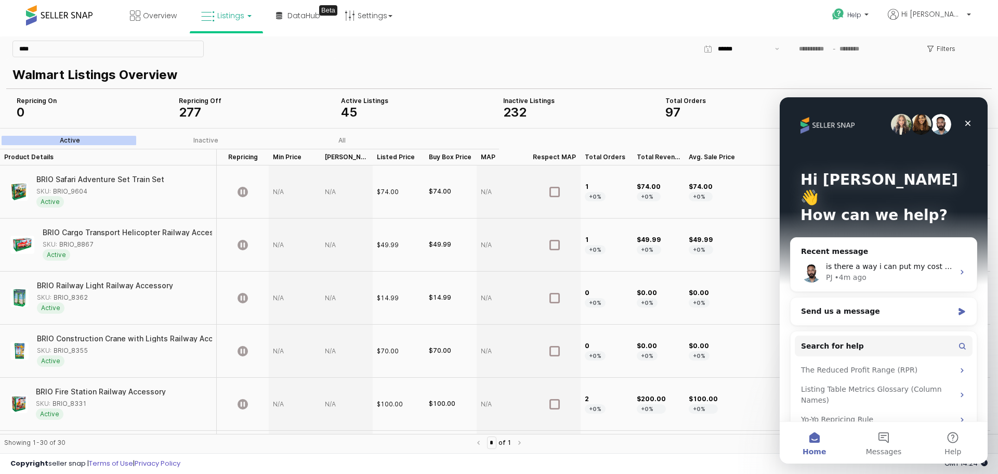
click at [892, 125] on img "Intercom messenger" at bounding box center [901, 124] width 21 height 21
click at [937, 125] on img "Intercom messenger" at bounding box center [941, 124] width 21 height 21
click at [907, 272] on div "PJ • 4m ago" at bounding box center [890, 277] width 128 height 11
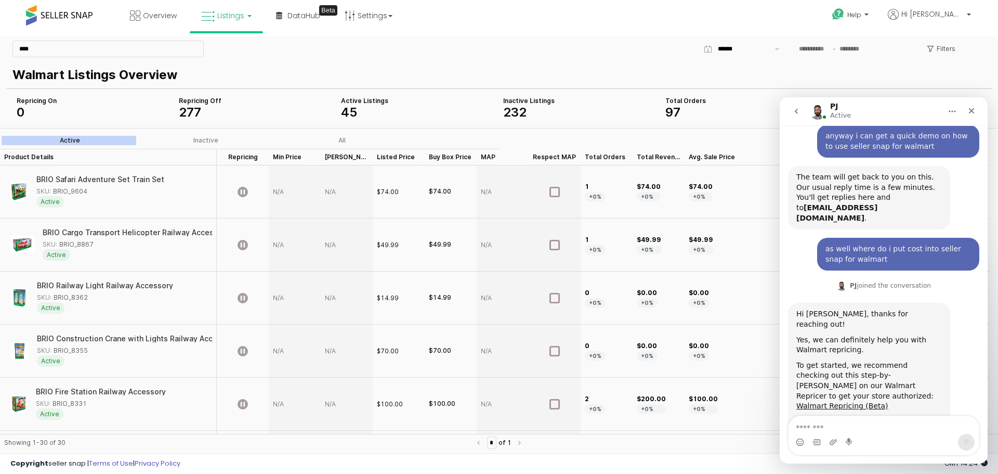
scroll to position [124, 0]
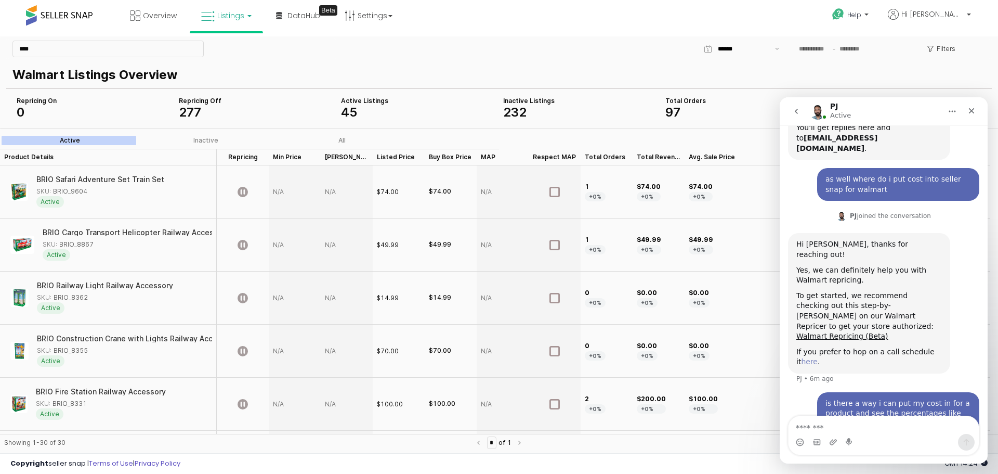
click at [801, 357] on link "here" at bounding box center [809, 361] width 17 height 8
click at [973, 109] on icon "Close" at bounding box center [972, 111] width 6 height 6
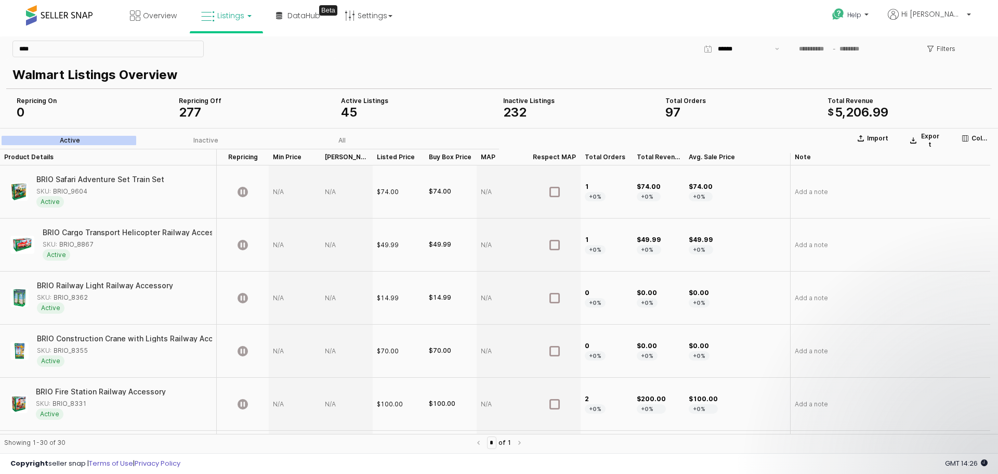
scroll to position [164, 0]
